Goal: Task Accomplishment & Management: Use online tool/utility

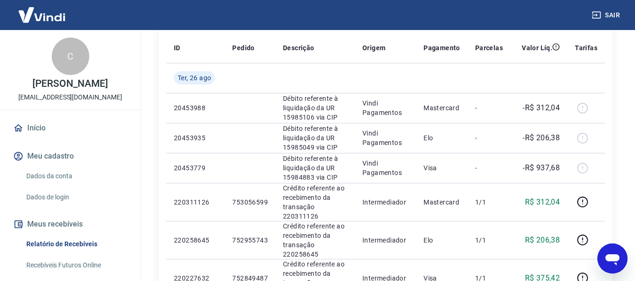
scroll to position [141, 0]
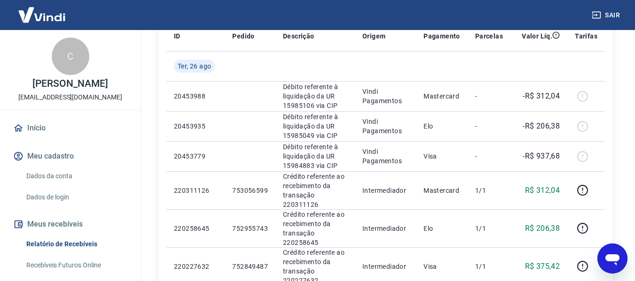
click at [35, 139] on link "Início" at bounding box center [70, 128] width 118 height 21
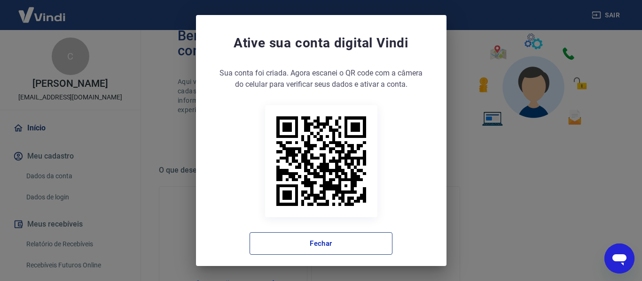
click at [325, 247] on button "Fechar" at bounding box center [321, 244] width 143 height 23
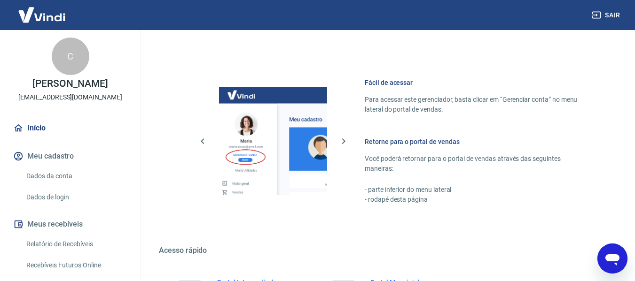
scroll to position [587, 0]
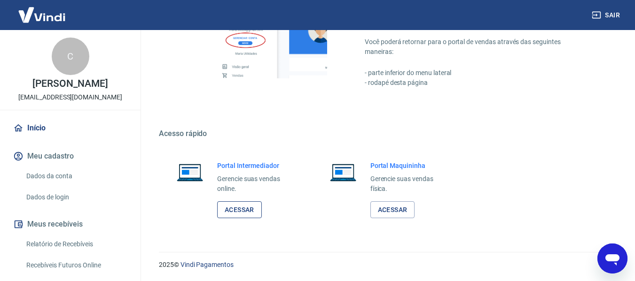
click at [229, 211] on link "Acessar" at bounding box center [239, 210] width 45 height 17
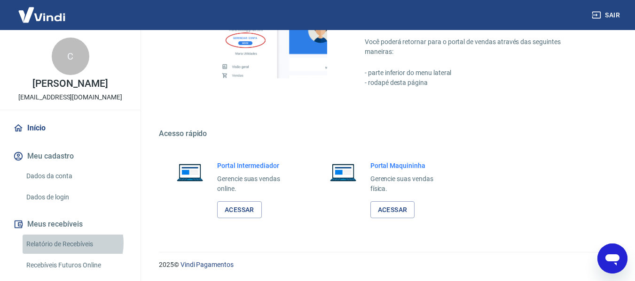
click at [67, 253] on link "Relatório de Recebíveis" at bounding box center [76, 244] width 107 height 19
